Goal: Task Accomplishment & Management: Complete application form

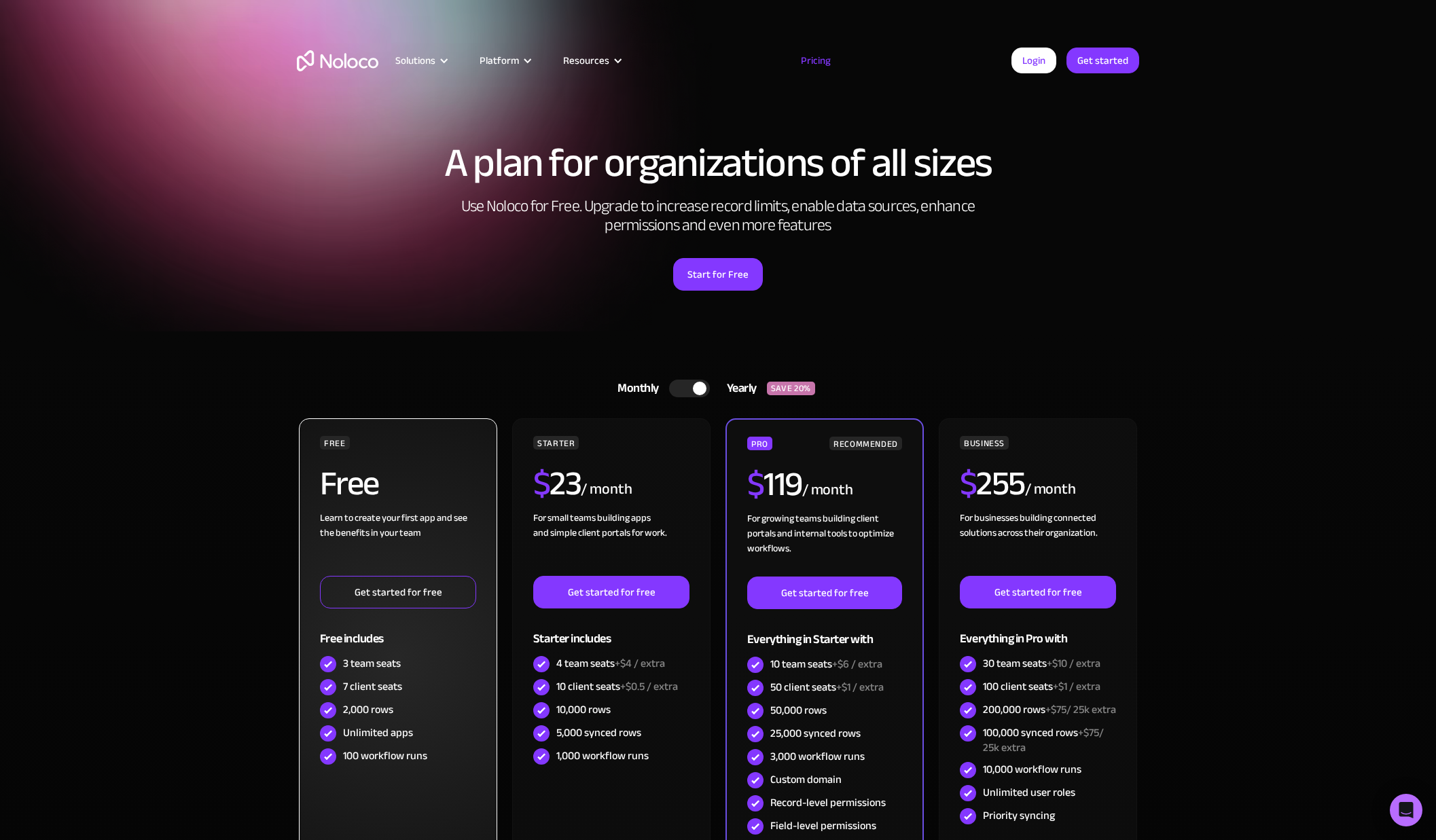
click at [393, 595] on link "Get started for free" at bounding box center [398, 592] width 156 height 32
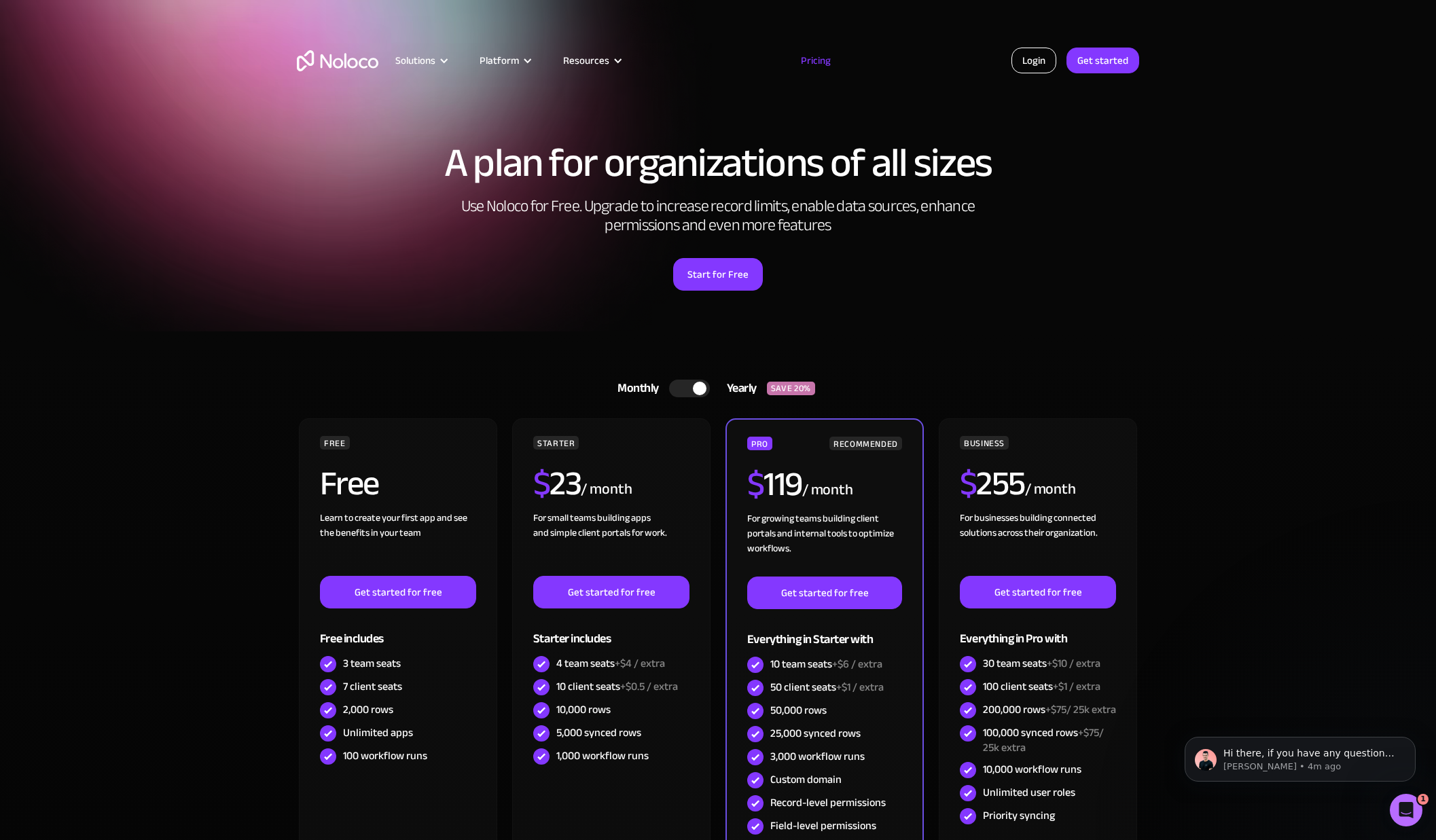
click at [1042, 63] on link "Login" at bounding box center [1033, 60] width 45 height 26
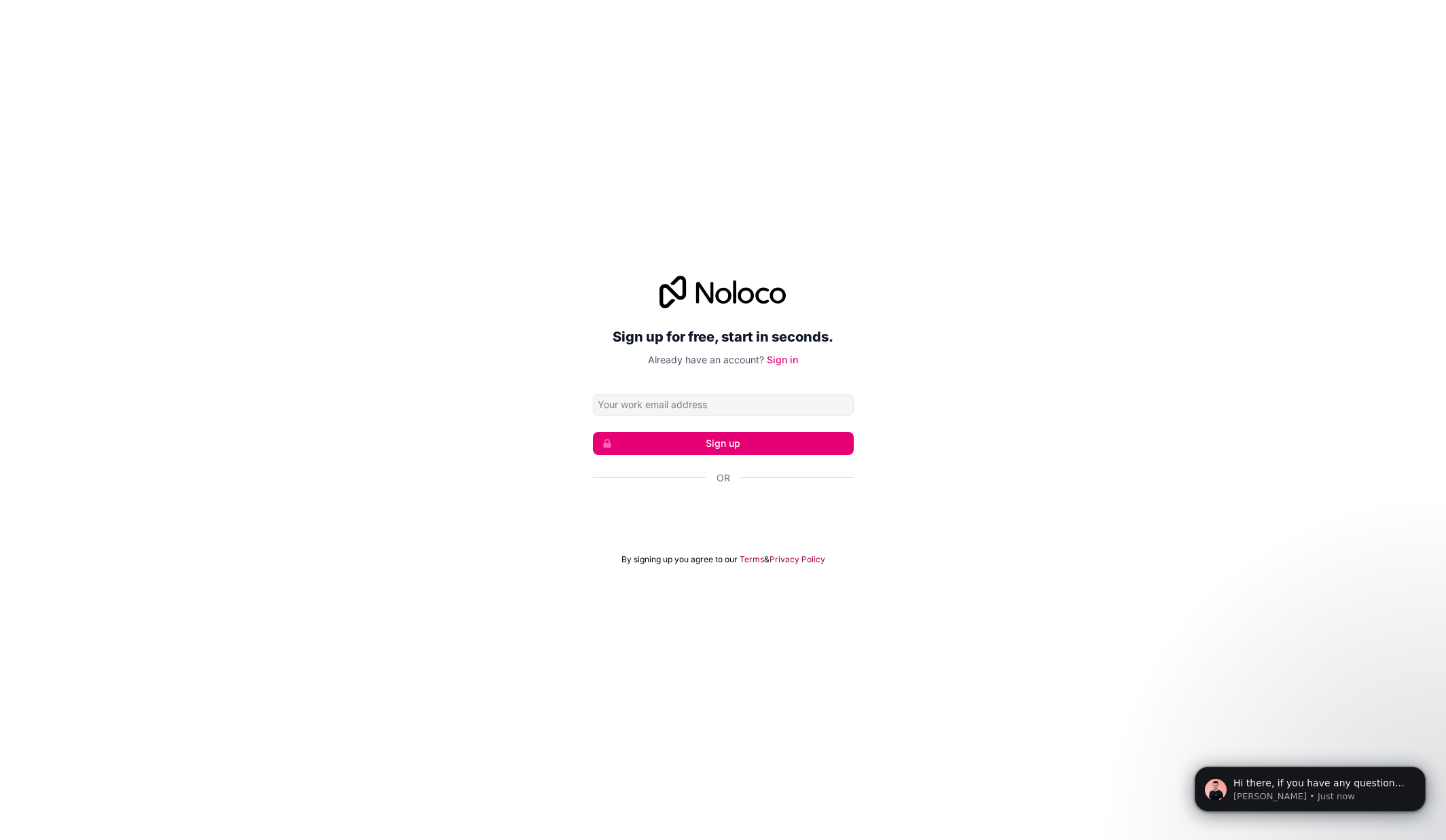
click at [1051, 343] on div "Sign up for free, start in seconds. Already have an account? Sign in Sign up Or…" at bounding box center [723, 420] width 1446 height 328
click at [774, 515] on div "Sign in with Google. Opens in new tab" at bounding box center [723, 515] width 261 height 30
click at [728, 516] on div "Sign in with Google. Opens in new tab" at bounding box center [723, 515] width 261 height 30
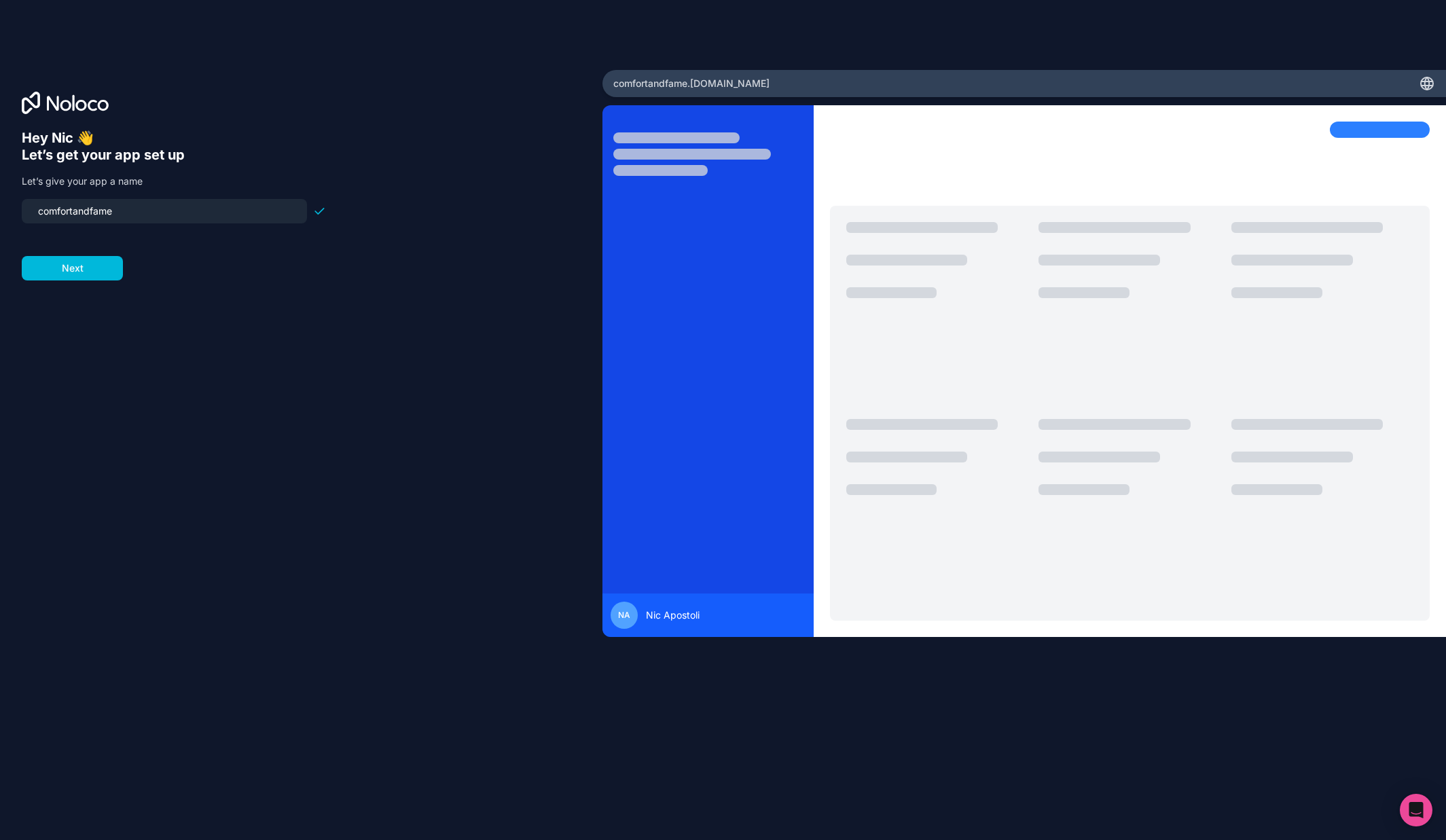
drag, startPoint x: 127, startPoint y: 213, endPoint x: -15, endPoint y: 200, distance: 142.6
click at [0, 200] on html "Hey Nic 👋 Let’s get your app set up Let’s give your app a name comfortandfame N…" at bounding box center [723, 420] width 1446 height 840
drag, startPoint x: 83, startPoint y: 216, endPoint x: -41, endPoint y: 208, distance: 124.3
click at [0, 208] on html "Hey Nic 👋 Let’s get your app set up Let’s give your app a name source Next sour…" at bounding box center [723, 420] width 1446 height 840
type input "source"
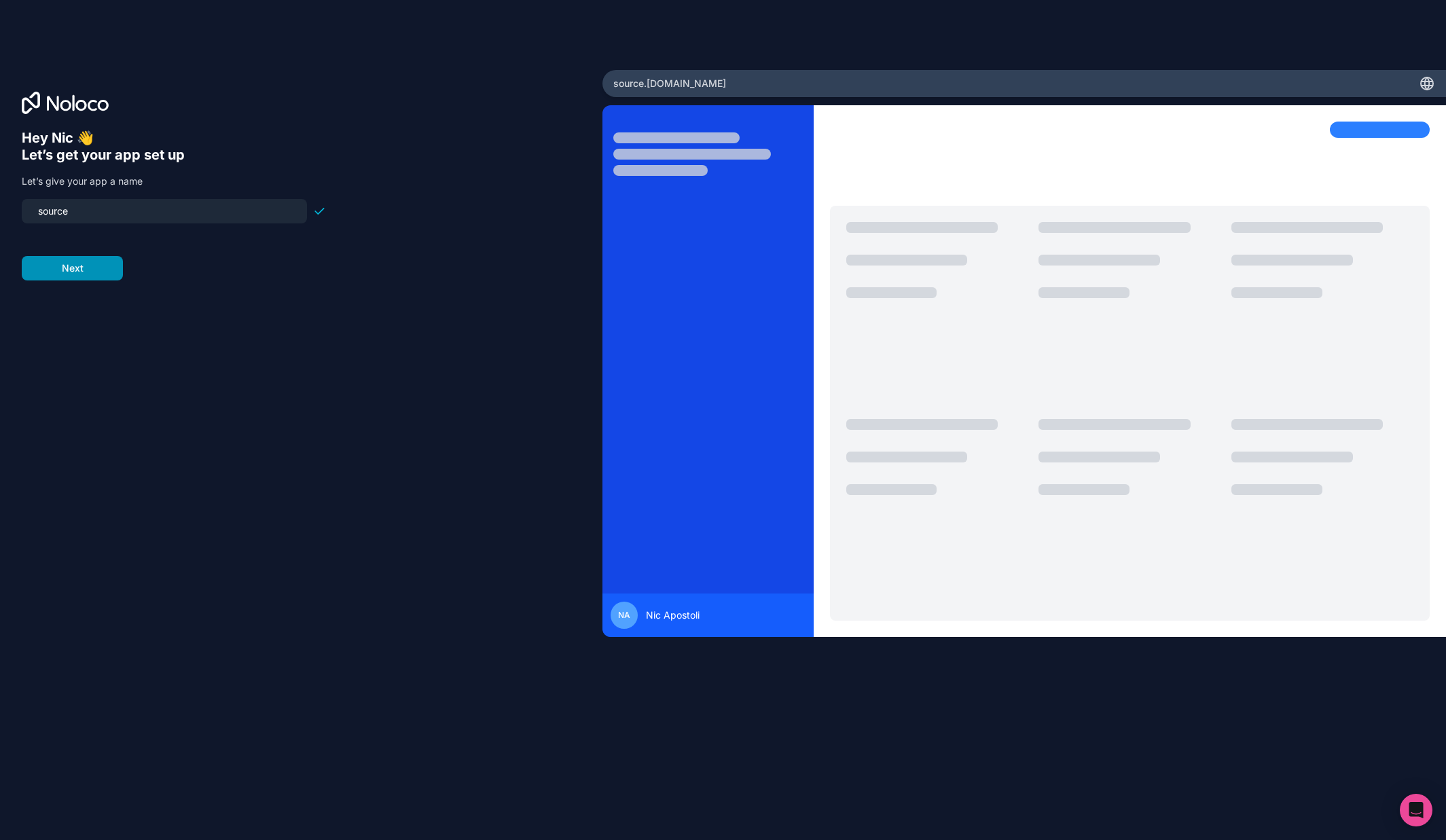
click at [61, 264] on button "Next" at bounding box center [72, 268] width 101 height 24
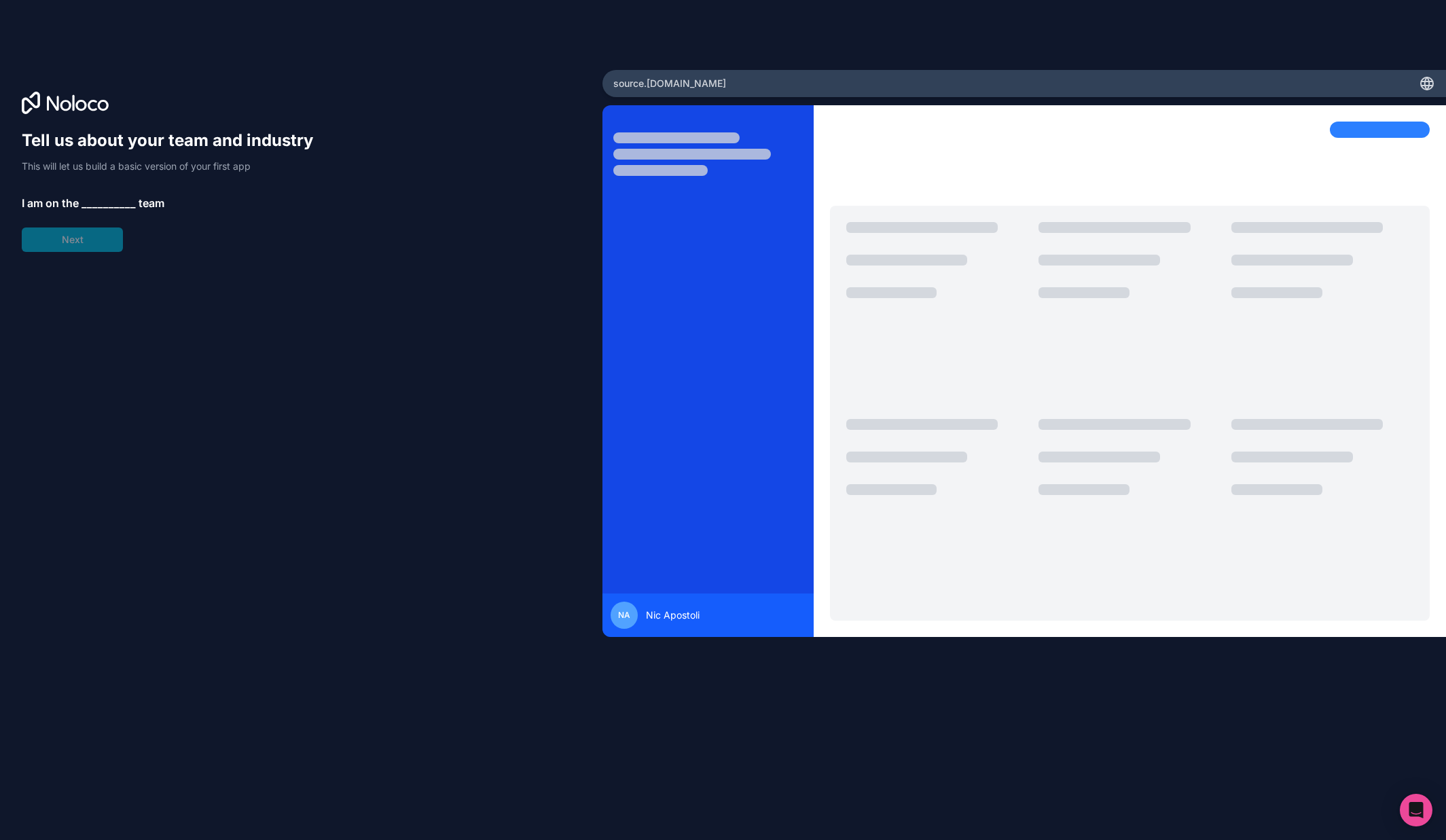
click at [91, 204] on span "__________" at bounding box center [108, 203] width 54 height 17
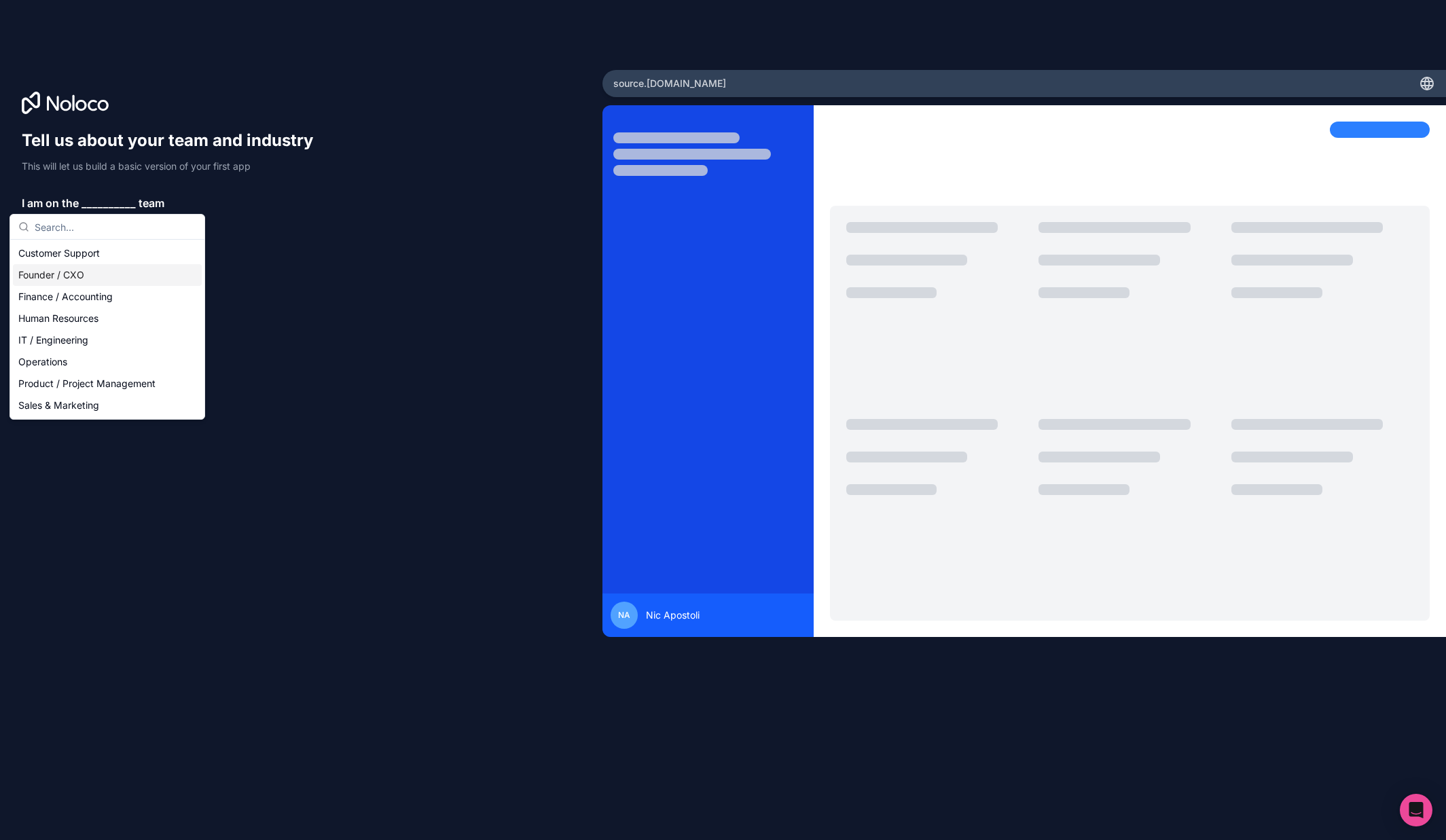
click at [69, 274] on div "Founder / CXO" at bounding box center [107, 275] width 189 height 22
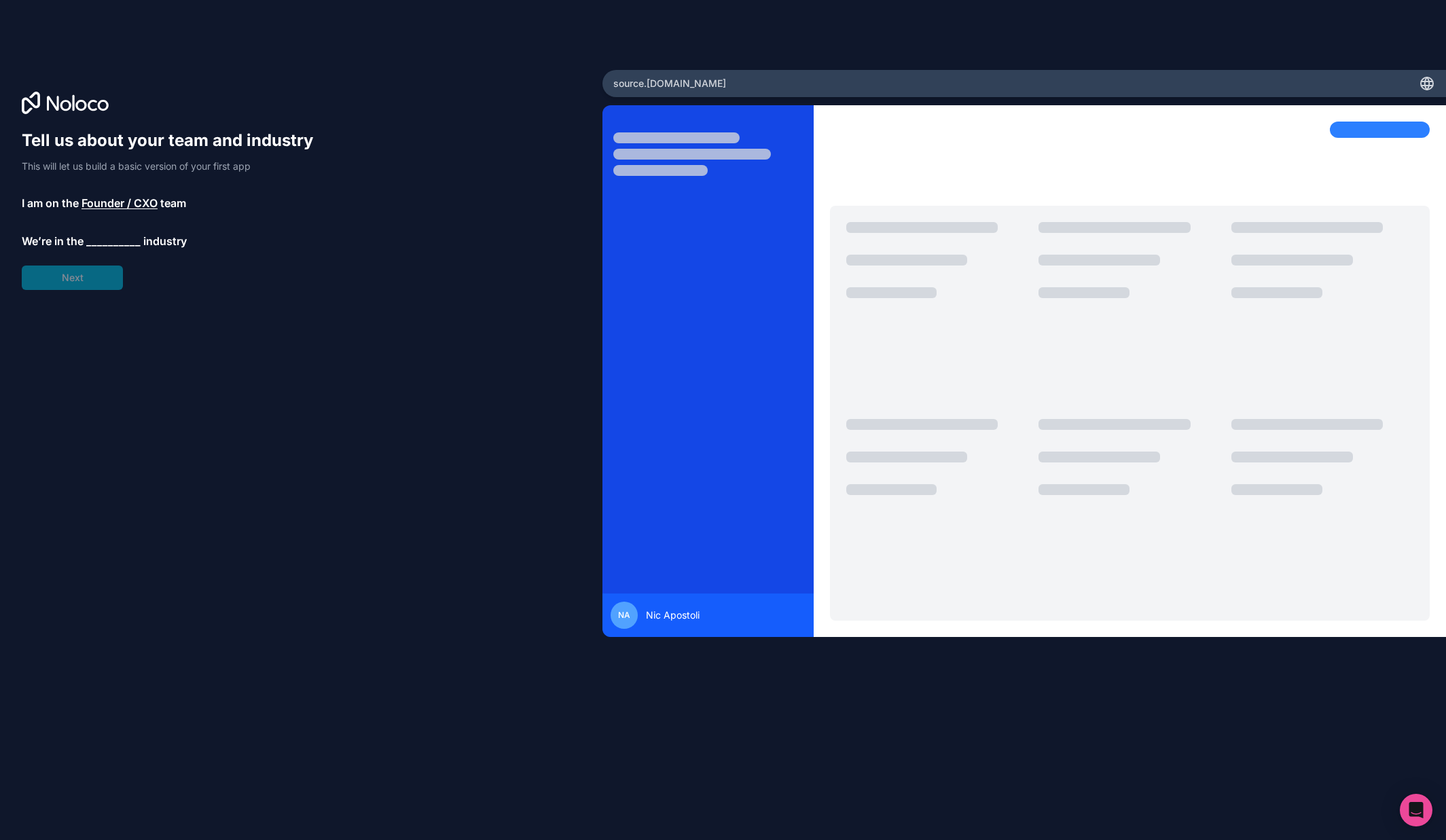
click at [95, 244] on span "__________" at bounding box center [113, 242] width 54 height 17
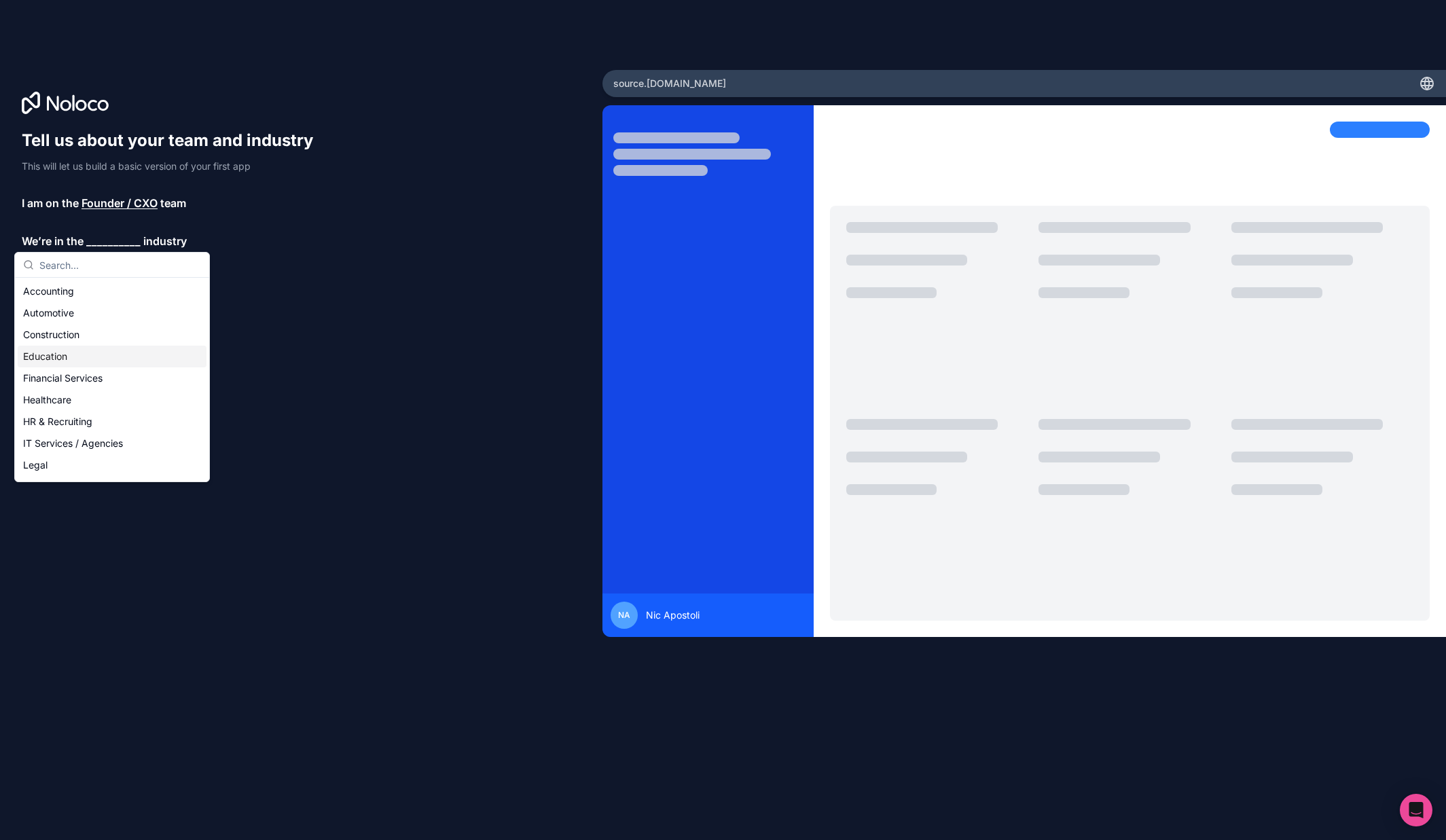
scroll to position [2, 0]
click at [73, 442] on div "IT Services / Agencies" at bounding box center [112, 441] width 189 height 22
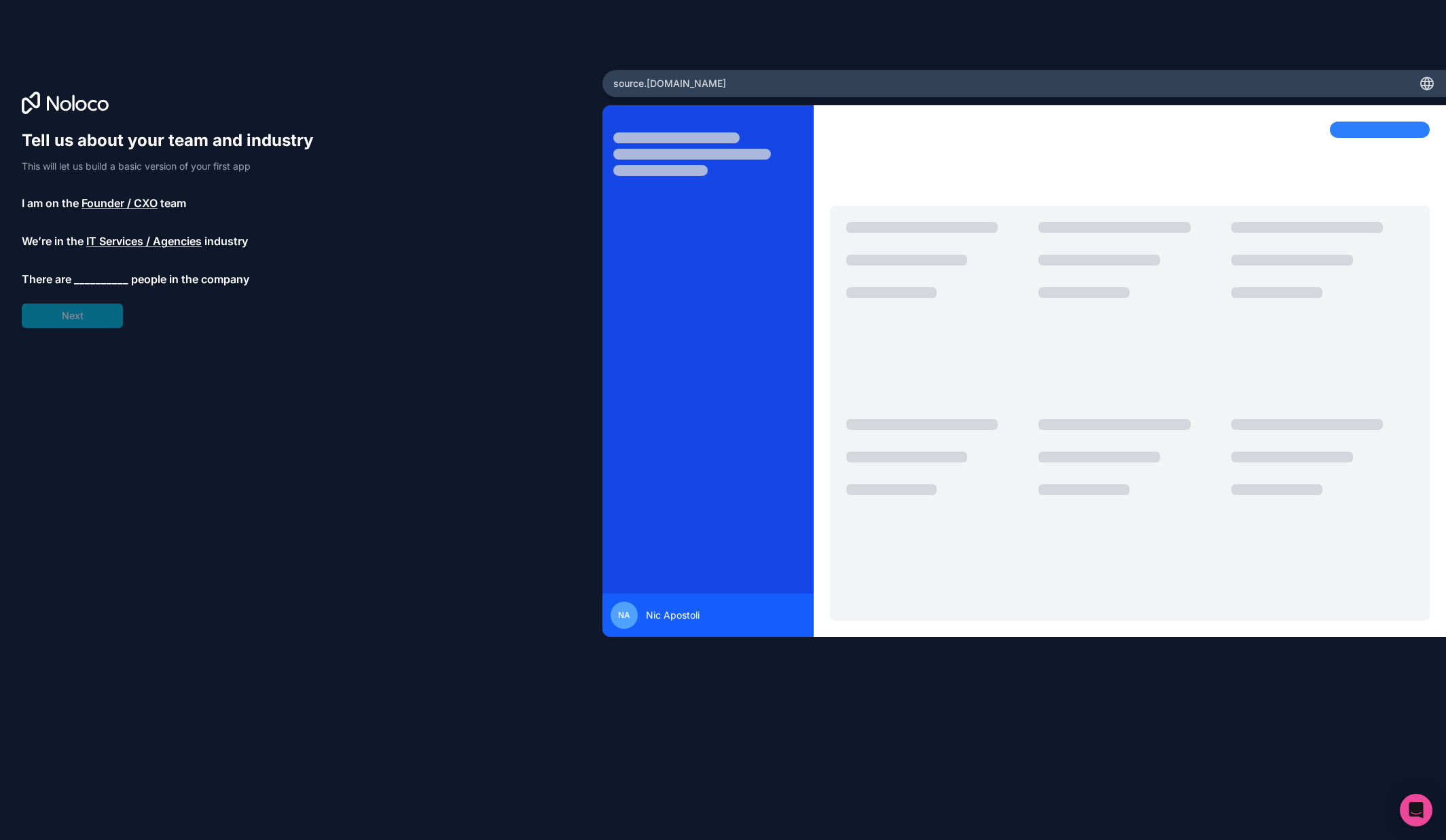
click at [83, 278] on span "__________" at bounding box center [101, 279] width 54 height 17
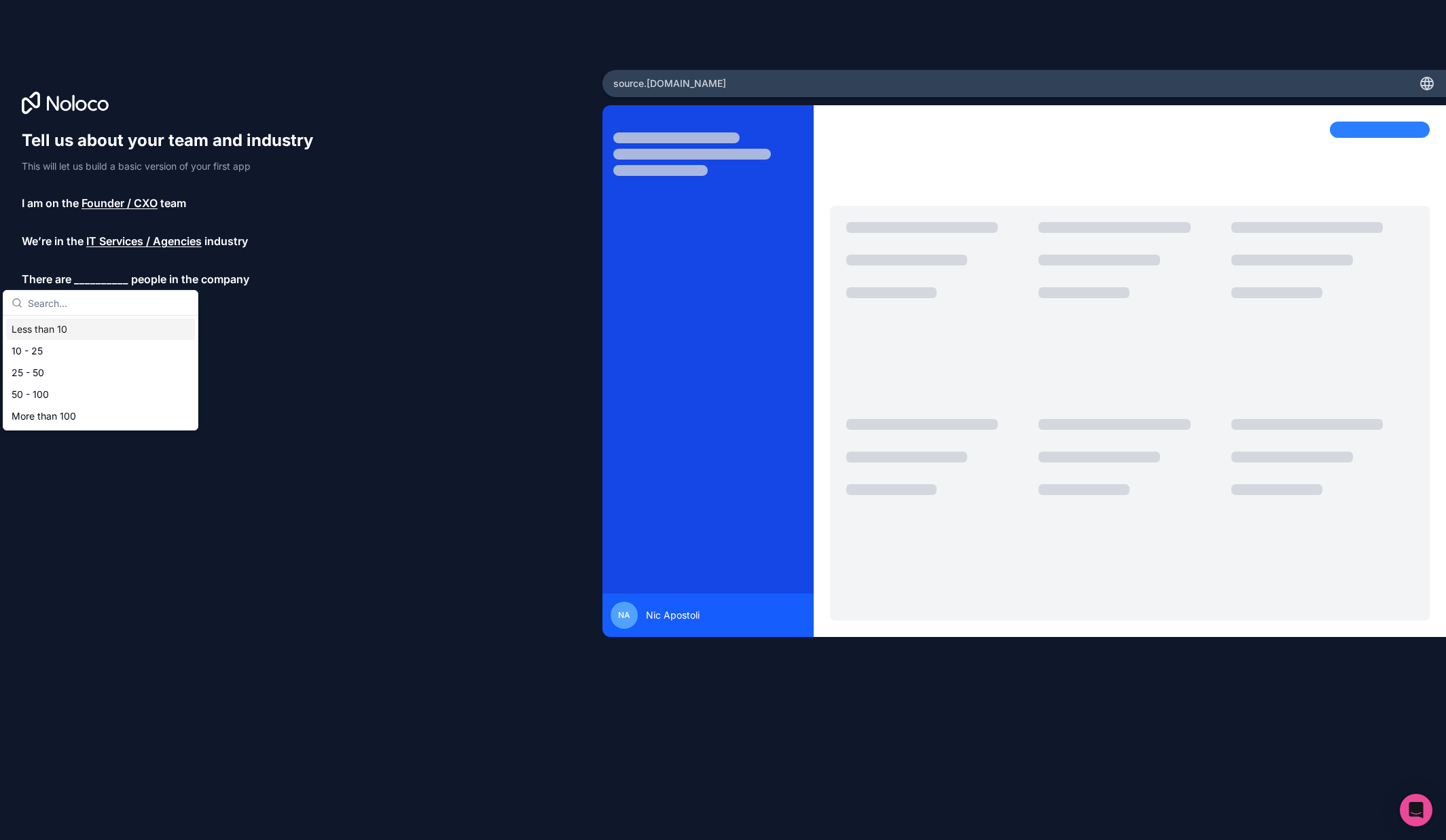
click at [55, 330] on div "Less than 10" at bounding box center [100, 329] width 189 height 22
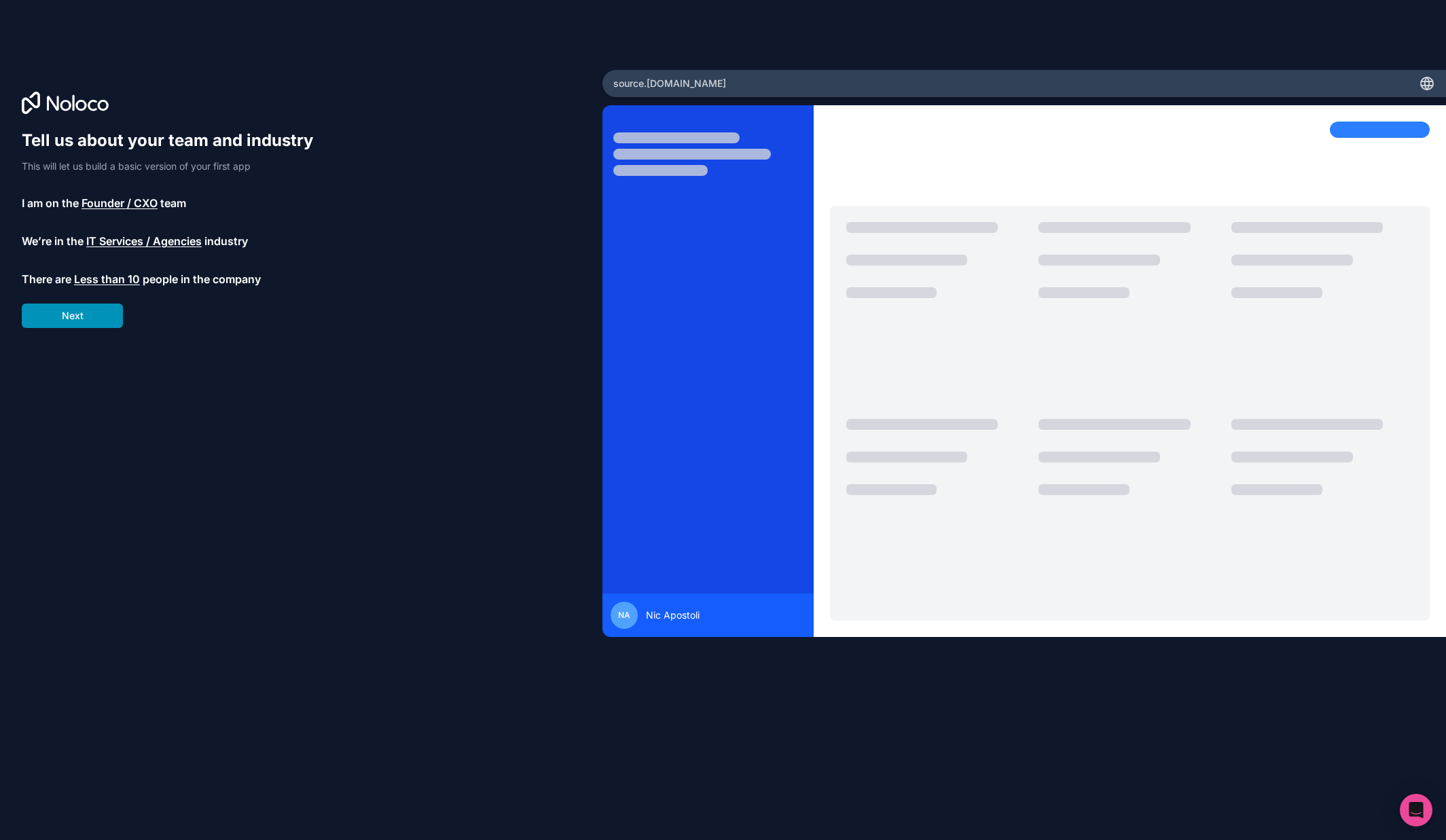
click at [80, 316] on button "Next" at bounding box center [72, 315] width 101 height 24
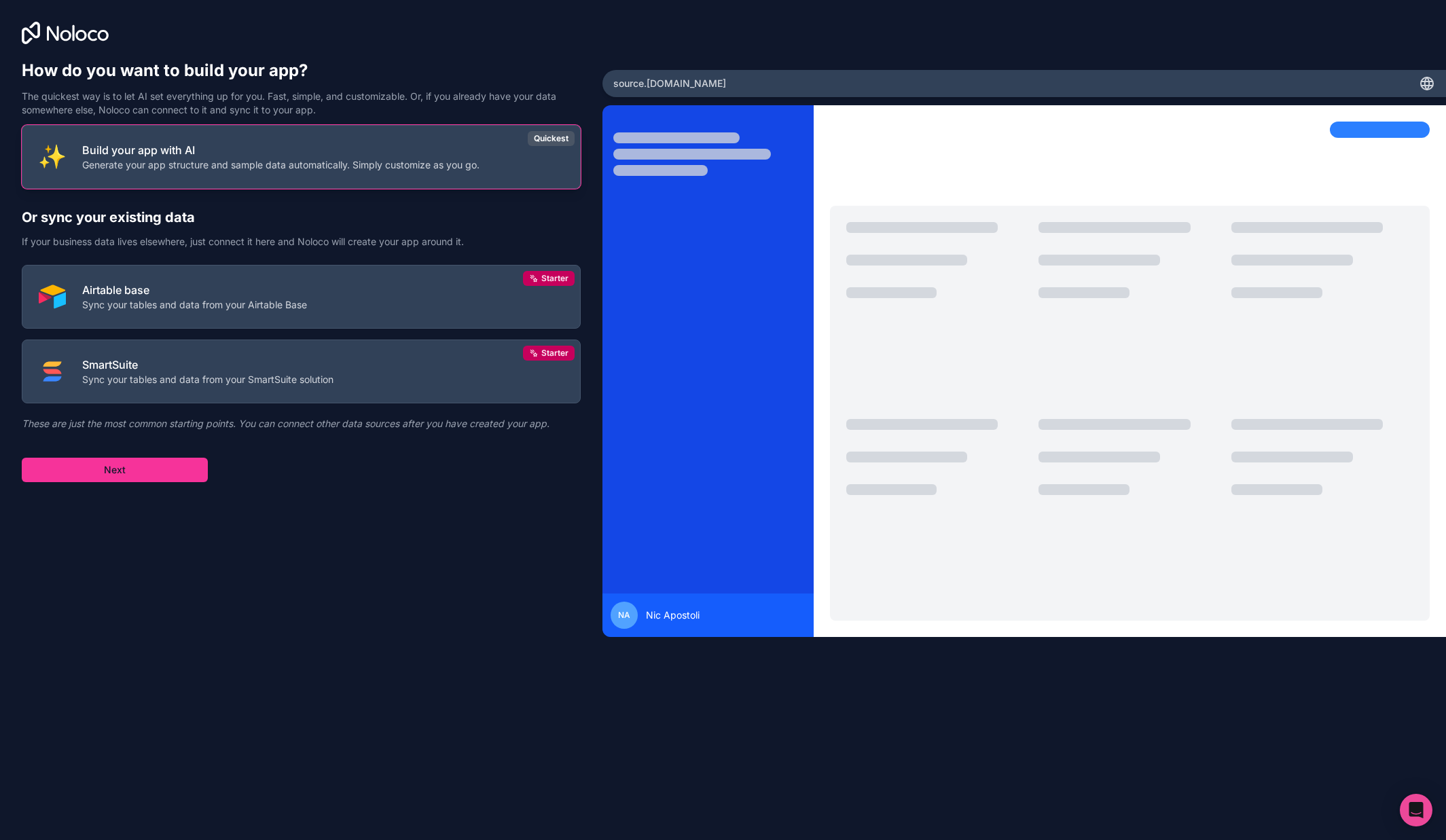
click at [255, 160] on p "Generate your app structure and sample data automatically. Simply customize as …" at bounding box center [281, 165] width 398 height 13
click at [150, 468] on button "Next" at bounding box center [114, 469] width 186 height 24
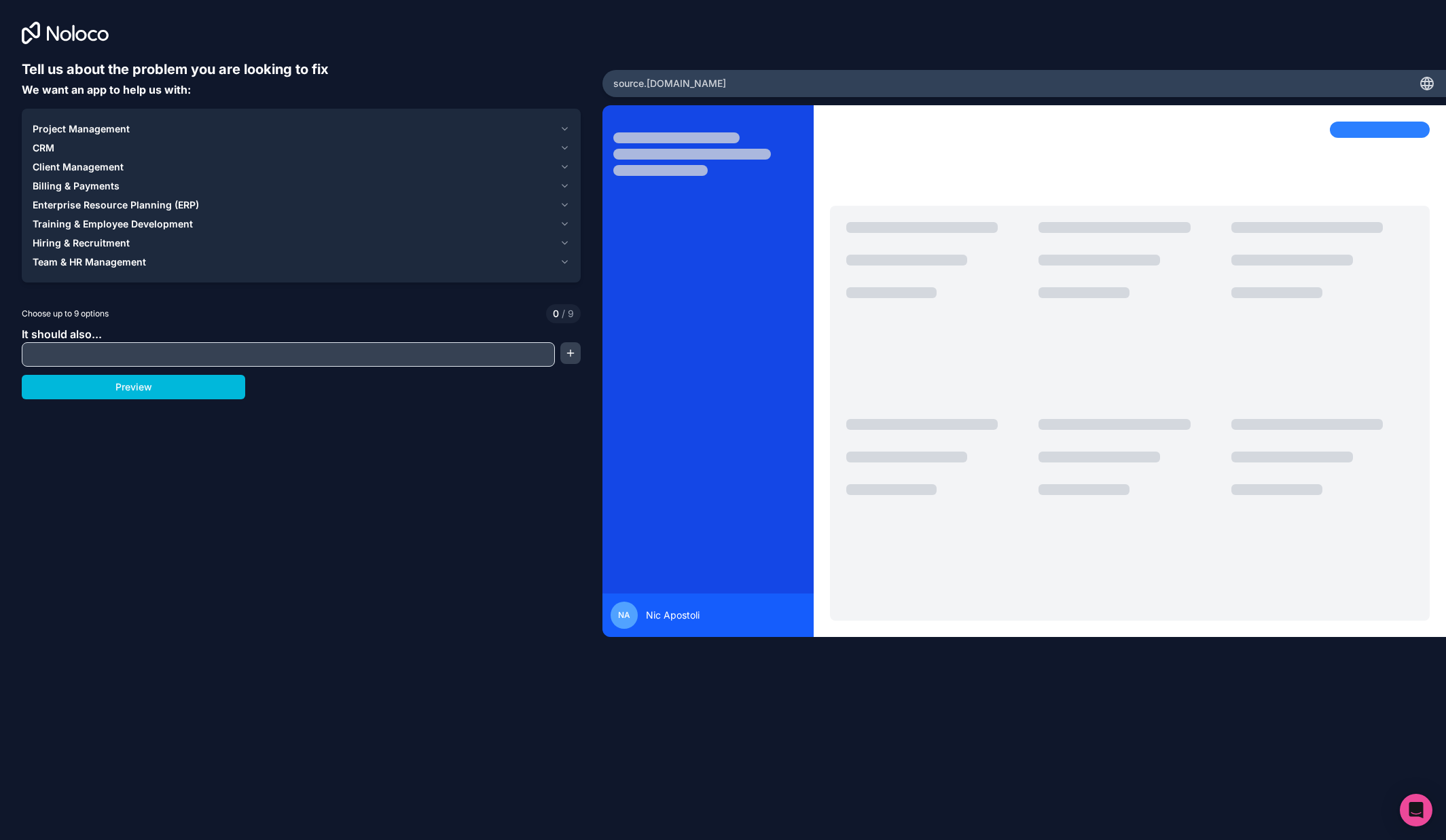
click at [113, 358] on input "text" at bounding box center [288, 354] width 527 height 19
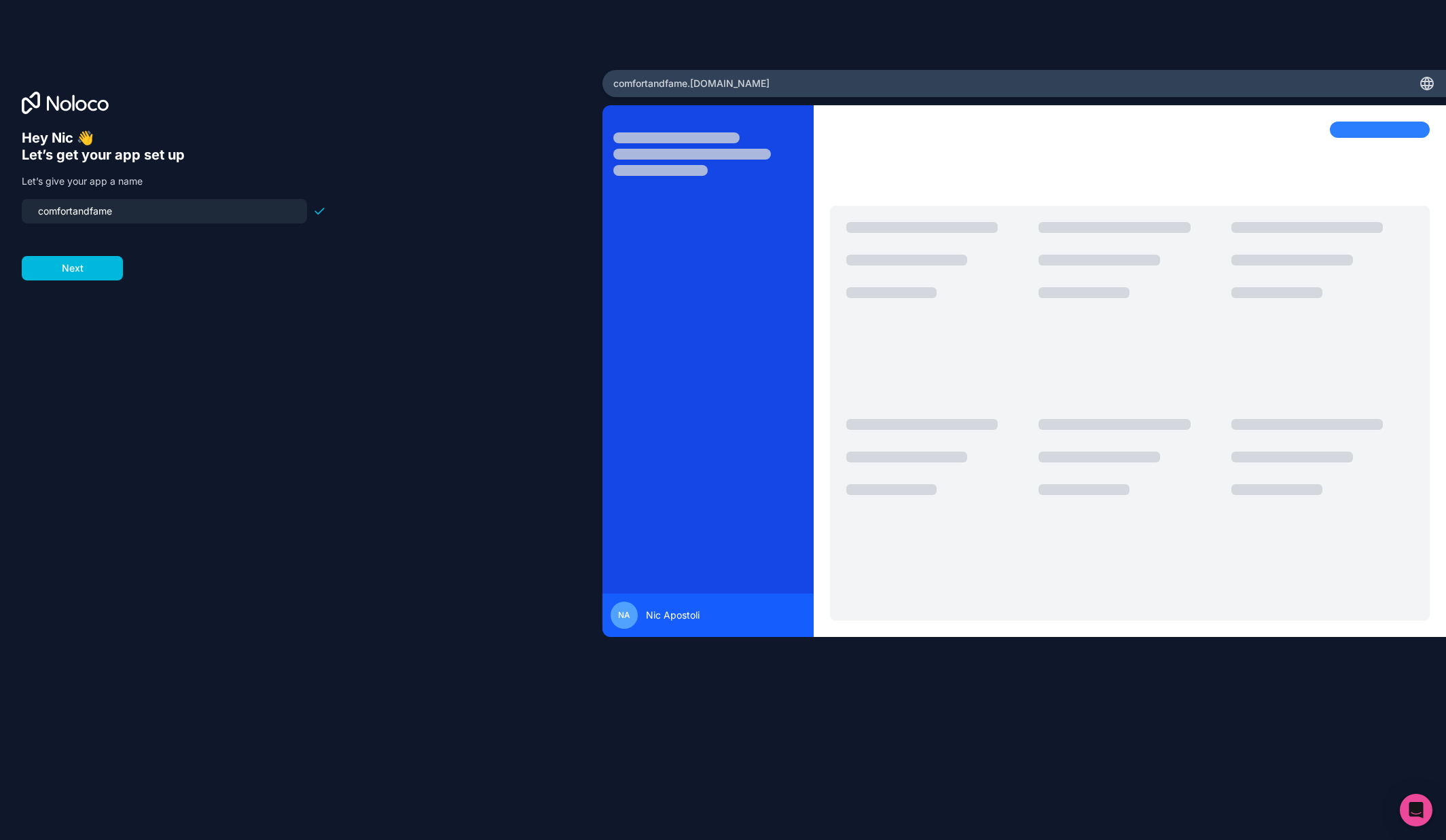
drag, startPoint x: 132, startPoint y: 216, endPoint x: 4, endPoint y: 211, distance: 128.1
click at [4, 211] on div "Hey Nic 👋 Let’s get your app set up Let’s give your app a name comfortandfame N…" at bounding box center [301, 420] width 603 height 700
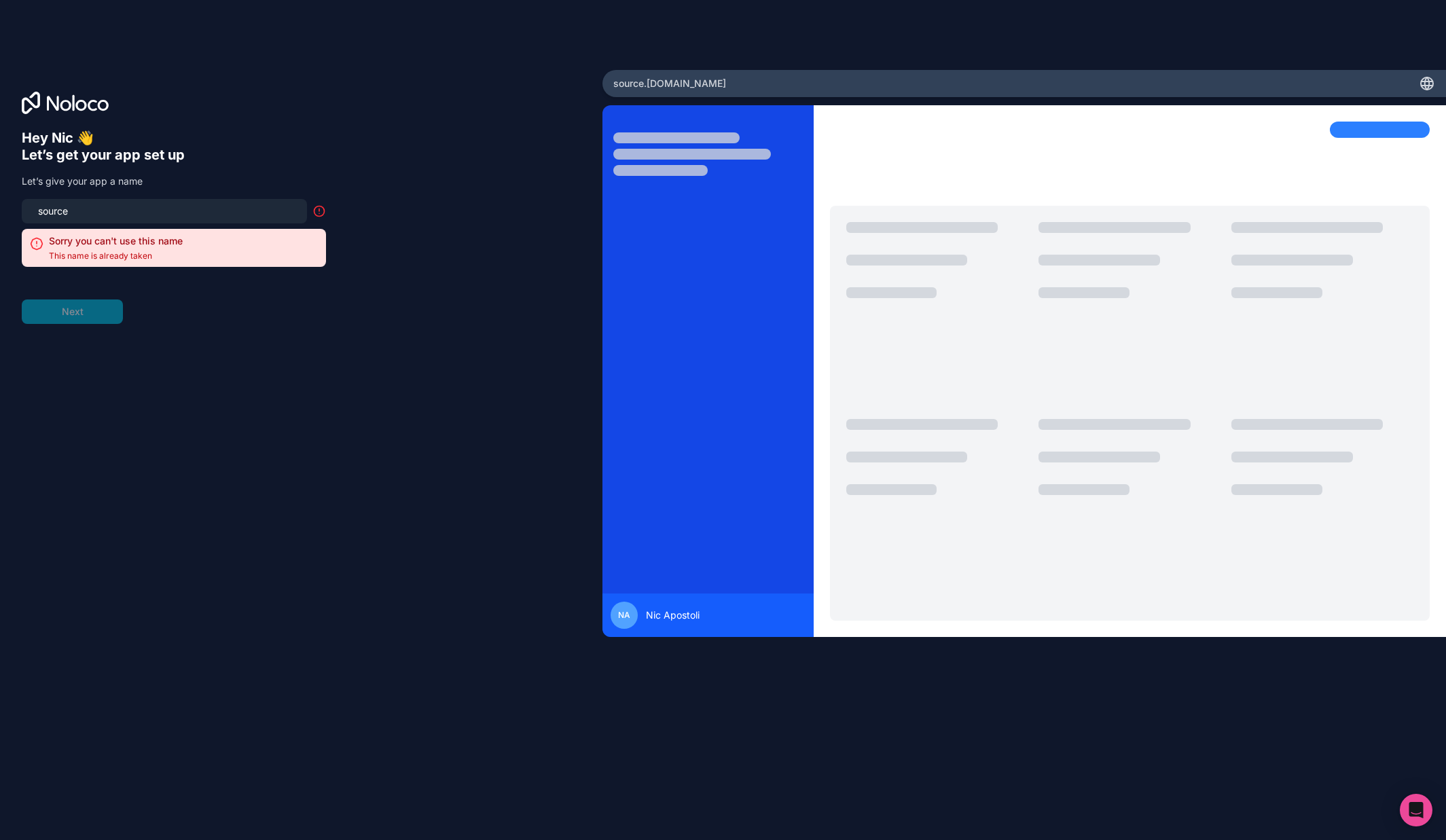
click at [143, 301] on form "source Sorry you can't use this name This name is already taken Next" at bounding box center [173, 262] width 304 height 125
click at [318, 211] on icon at bounding box center [319, 211] width 13 height 13
click at [72, 211] on input "source" at bounding box center [164, 211] width 269 height 19
drag, startPoint x: 69, startPoint y: 211, endPoint x: 18, endPoint y: 208, distance: 51.1
click at [18, 208] on div "Hey Nic 👋 Let’s get your app set up Let’s give your app a name source Sorry you…" at bounding box center [301, 420] width 603 height 700
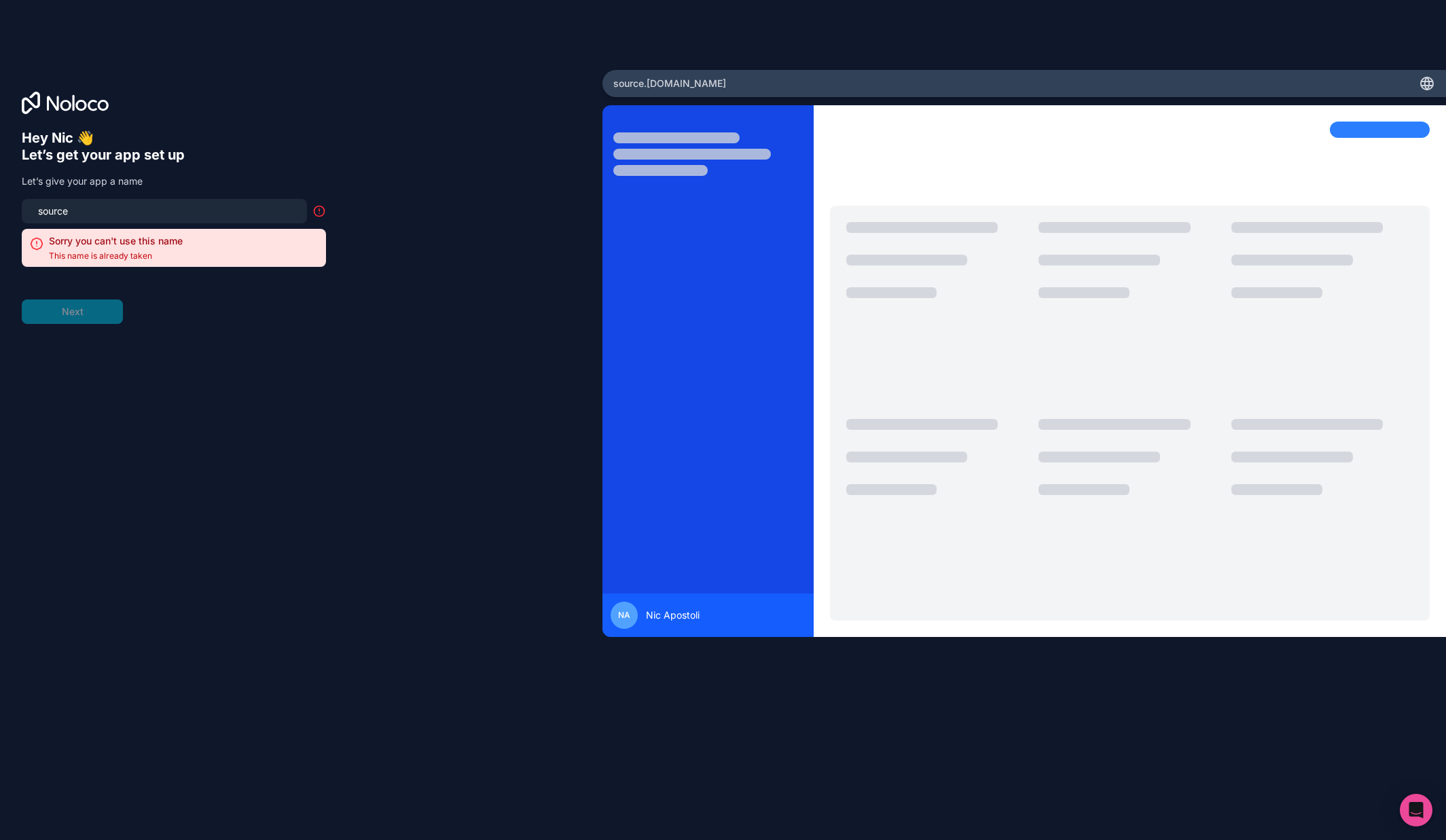
type input "source"
click at [458, 142] on div "Hey Nic 👋 Let’s get your app set up Let’s give your app a name source Sorry you…" at bounding box center [301, 439] width 559 height 618
click at [1426, 84] on icon at bounding box center [1426, 83] width 2 height 12
drag, startPoint x: 998, startPoint y: 242, endPoint x: 915, endPoint y: 240, distance: 83.0
click at [997, 242] on div at bounding box center [937, 314] width 182 height 186
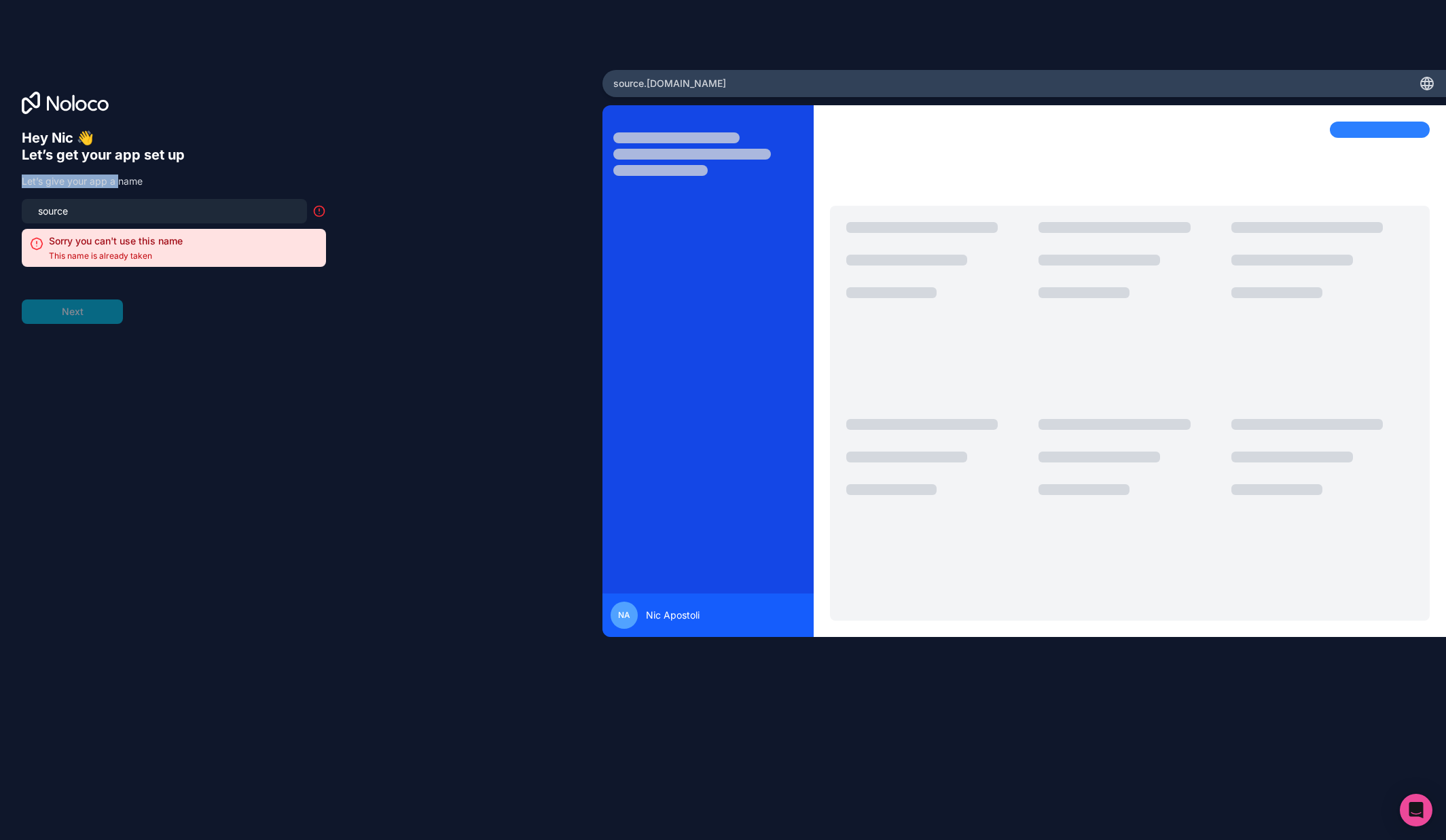
drag, startPoint x: 116, startPoint y: 174, endPoint x: 112, endPoint y: 183, distance: 9.8
click at [116, 177] on div "Hey Nic 👋 Let’s get your app set up Let’s give your app a name source Sorry you…" at bounding box center [173, 227] width 304 height 194
drag, startPoint x: 112, startPoint y: 186, endPoint x: 303, endPoint y: 212, distance: 192.8
click at [116, 187] on p "Let’s give your app a name" at bounding box center [173, 181] width 304 height 13
click at [348, 218] on div "Hey Nic 👋 Let’s get your app set up Let’s give your app a name source Sorry you…" at bounding box center [301, 439] width 559 height 618
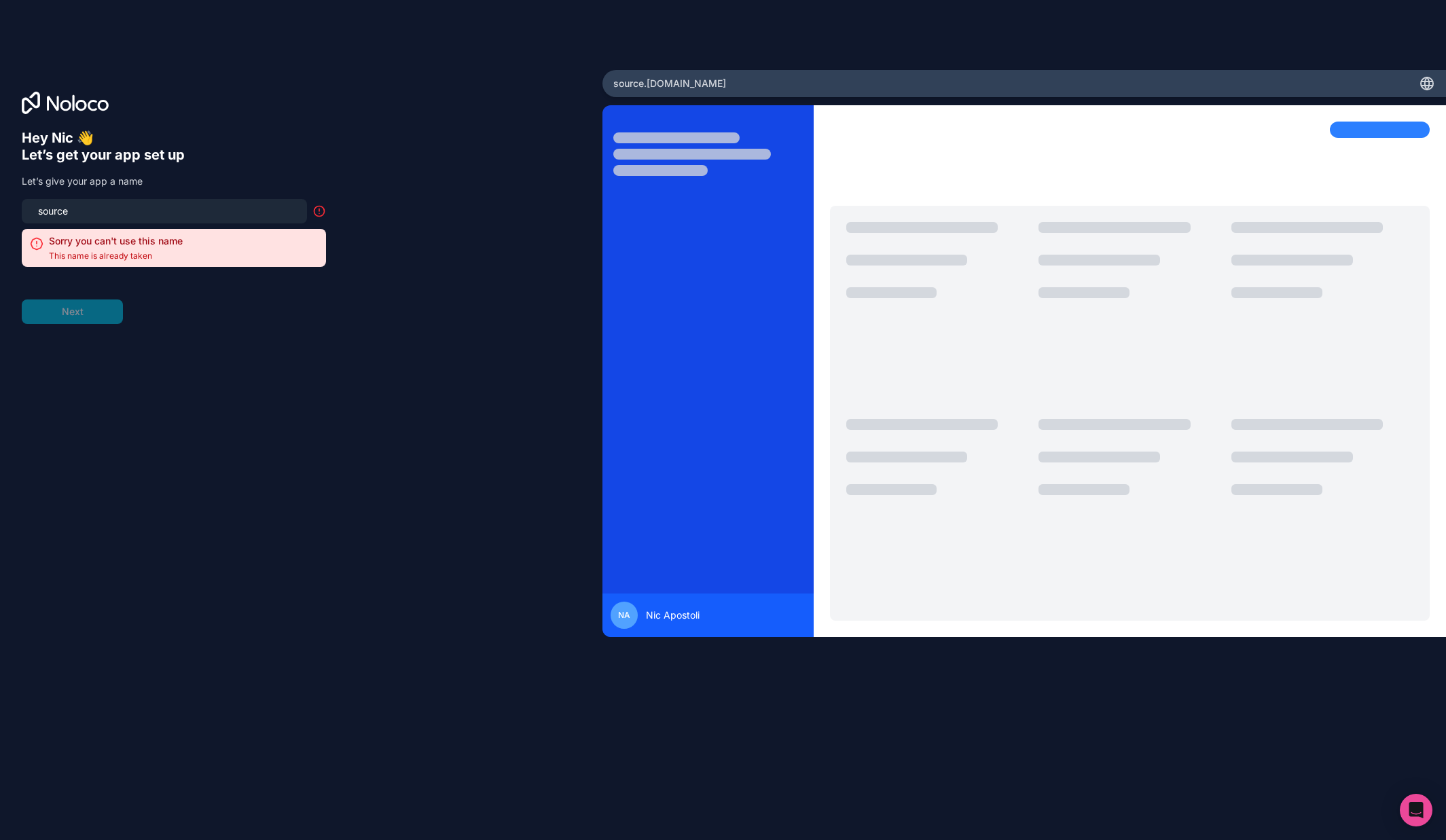
click at [318, 214] on icon at bounding box center [319, 211] width 13 height 13
drag, startPoint x: 61, startPoint y: 312, endPoint x: 177, endPoint y: 232, distance: 140.9
click at [62, 311] on form "source Sorry you can't use this name This name is already taken Next" at bounding box center [173, 262] width 304 height 125
click at [191, 226] on div "source Sorry you can't use this name This name is already taken" at bounding box center [173, 232] width 304 height 68
click at [115, 212] on input "source" at bounding box center [164, 211] width 269 height 19
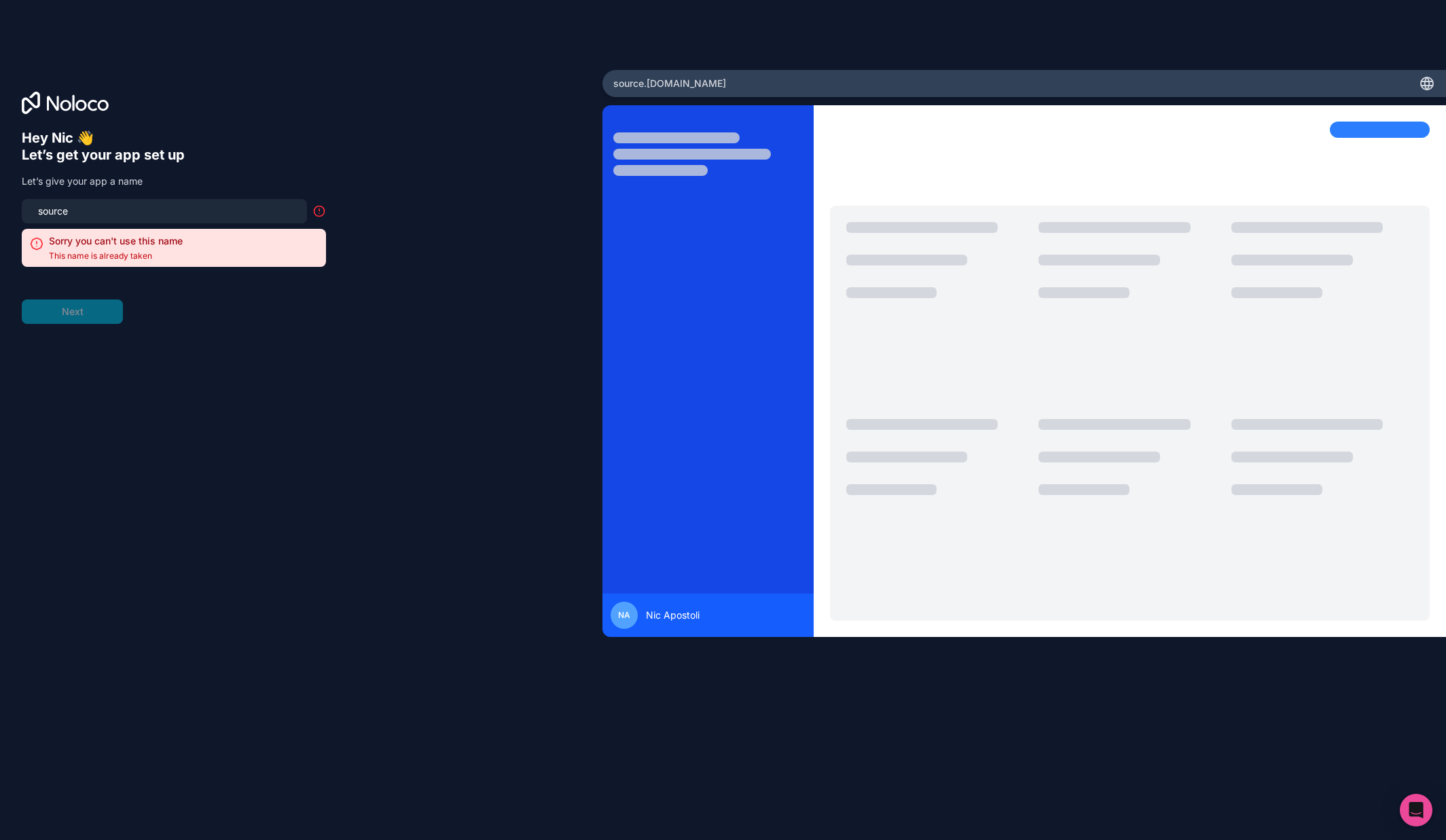
click at [94, 212] on input "source" at bounding box center [164, 211] width 269 height 19
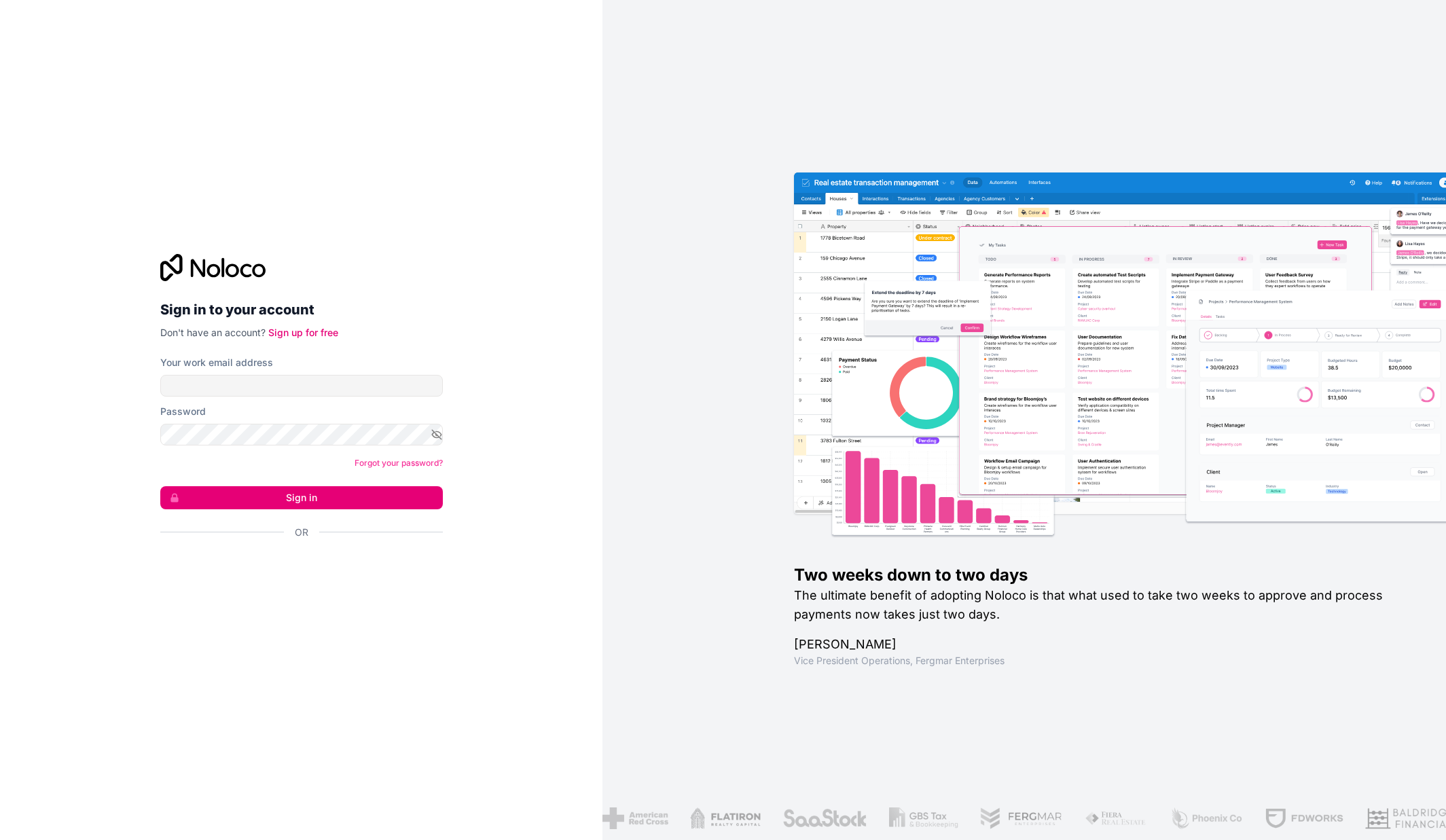
click at [311, 567] on div "Sign in with Google. Opens in new tab" at bounding box center [296, 569] width 272 height 30
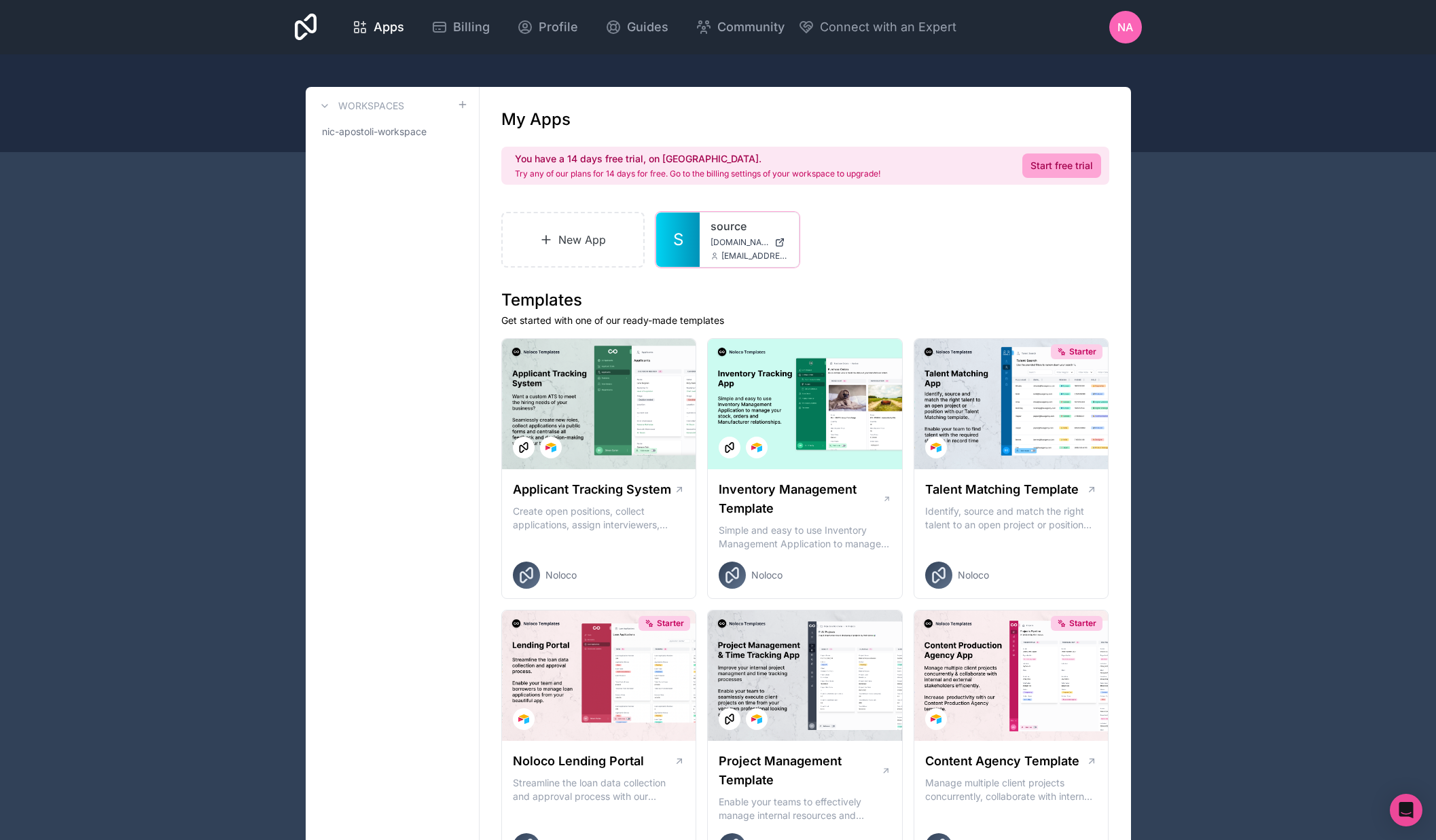
click at [723, 233] on link "source" at bounding box center [748, 227] width 78 height 17
